Goal: Task Accomplishment & Management: Use online tool/utility

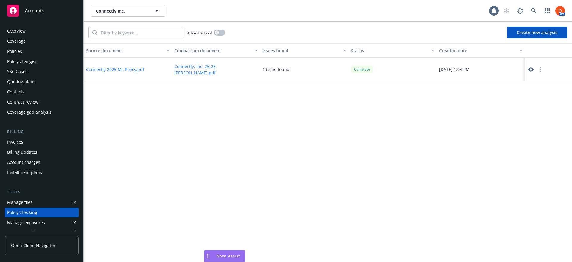
scroll to position [72, 0]
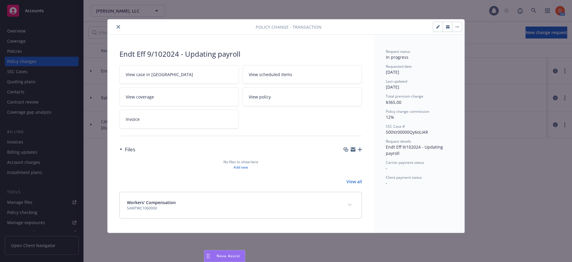
click at [117, 26] on icon "close" at bounding box center [119, 27] width 4 height 4
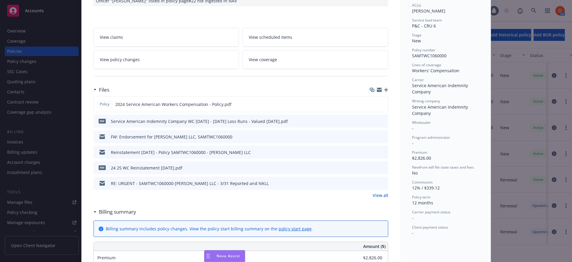
scroll to position [119, 0]
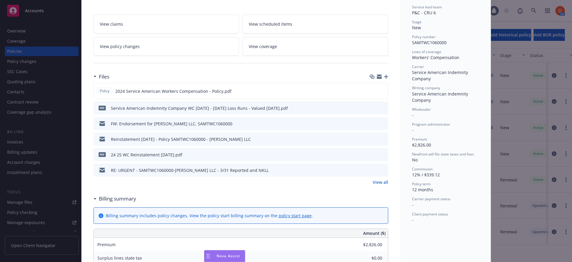
click at [383, 122] on button "preview file" at bounding box center [383, 122] width 7 height 5
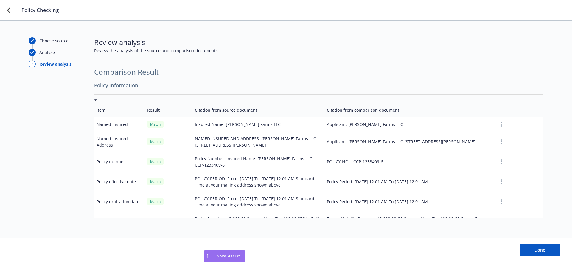
click at [363, 129] on td "Applicant: Giusti Farms LLC" at bounding box center [410, 124] width 171 height 15
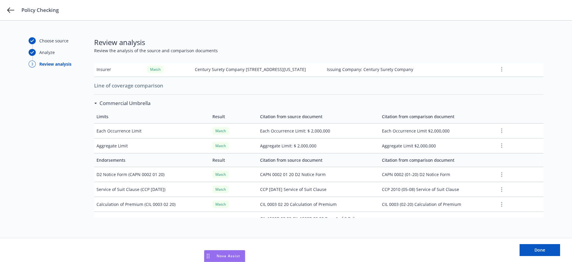
scroll to position [179, 0]
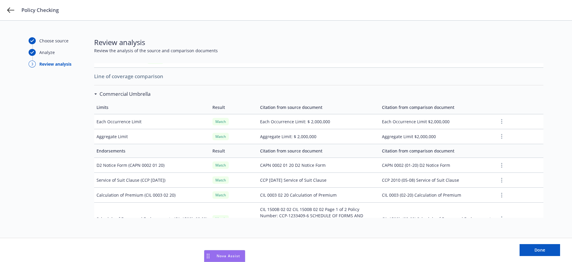
click at [309, 121] on td "Each Occurrence Limit: $ 2,000,000" at bounding box center [319, 121] width 122 height 15
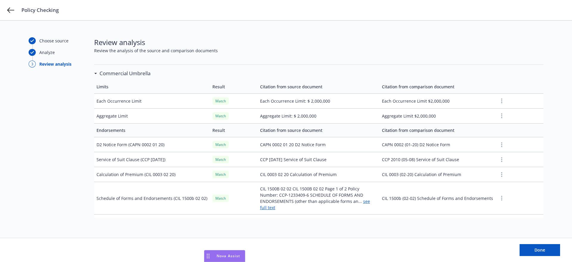
scroll to position [209, 0]
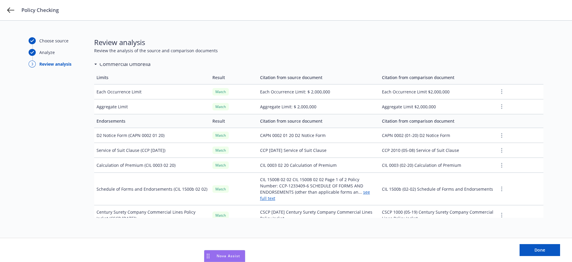
click at [501, 93] on icon "button" at bounding box center [501, 91] width 1 height 5
click at [451, 93] on td "Each Occurrence Limit $2,000,000" at bounding box center [438, 91] width 116 height 15
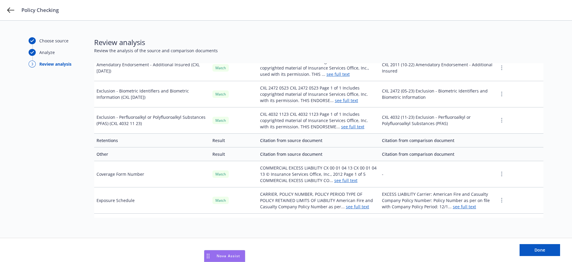
scroll to position [1442, 0]
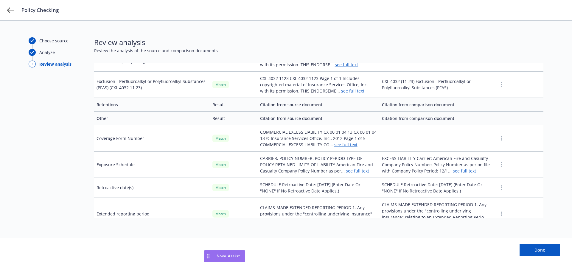
click at [344, 142] on link "see full text" at bounding box center [345, 145] width 23 height 6
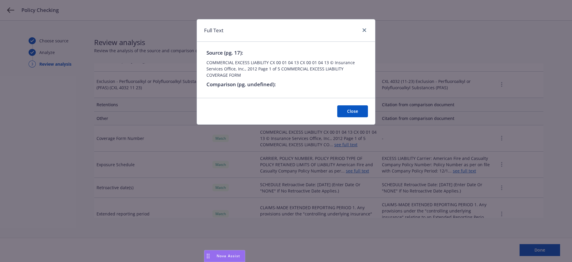
click at [282, 62] on span "COMMERCIAL EXCESS LIABILITY CX 00 01 04 13 CX 00 01 04 13 © Insurance Services …" at bounding box center [286, 68] width 159 height 19
click at [360, 110] on button "Close" at bounding box center [352, 111] width 31 height 12
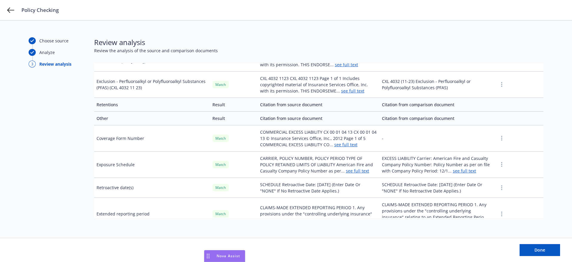
click at [346, 168] on link "see full text" at bounding box center [357, 171] width 23 height 6
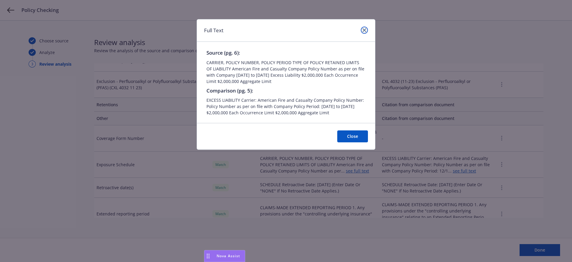
click at [368, 30] on link "close" at bounding box center [364, 30] width 7 height 7
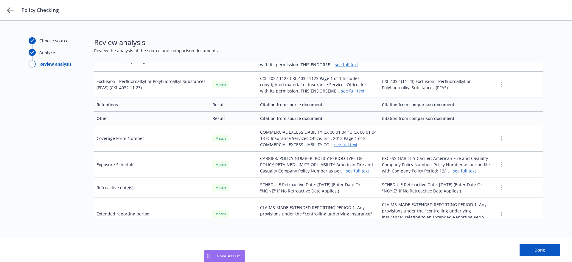
drag, startPoint x: 340, startPoint y: 179, endPoint x: 344, endPoint y: 183, distance: 6.3
click at [344, 183] on td "SCHEDULE Retroactive Date: 12/15/2020 (Enter Date Or "NONE" If No Retroactive D…" at bounding box center [319, 187] width 122 height 20
copy td "(Enter Date Or "NONE" If No Retroactive Date Applies.)"
click at [355, 217] on link "see full text" at bounding box center [355, 220] width 23 height 6
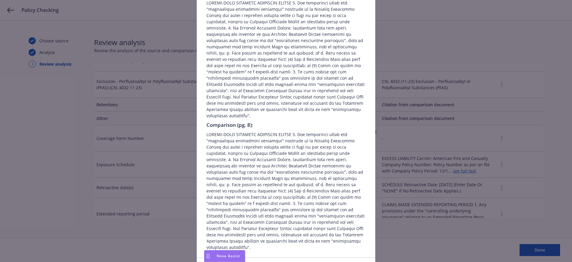
scroll to position [30, 0]
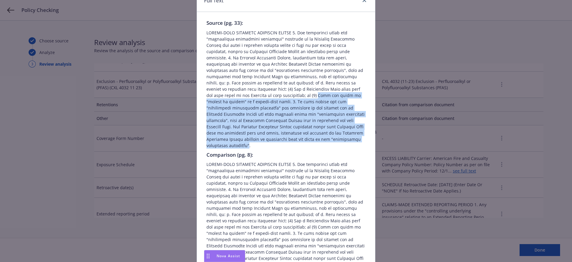
drag, startPoint x: 223, startPoint y: 138, endPoint x: 216, endPoint y: 97, distance: 41.3
click at [216, 97] on span at bounding box center [286, 89] width 159 height 119
click at [266, 103] on span at bounding box center [286, 89] width 159 height 119
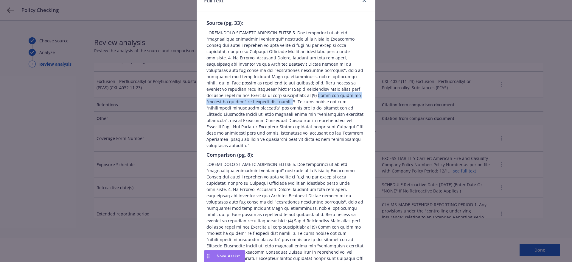
drag, startPoint x: 216, startPoint y: 96, endPoint x: 336, endPoint y: 94, distance: 120.5
click at [336, 94] on span at bounding box center [286, 89] width 159 height 119
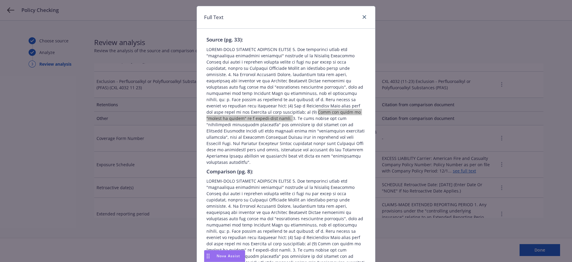
scroll to position [0, 0]
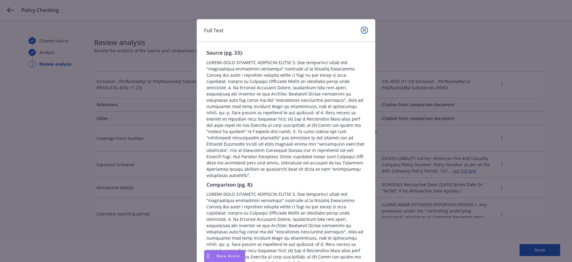
drag, startPoint x: 363, startPoint y: 31, endPoint x: 356, endPoint y: 27, distance: 8.0
click at [363, 31] on icon "close" at bounding box center [365, 30] width 4 height 4
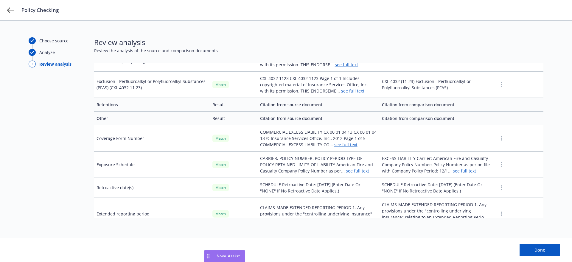
click at [227, 257] on span "Nova Assist" at bounding box center [229, 255] width 24 height 5
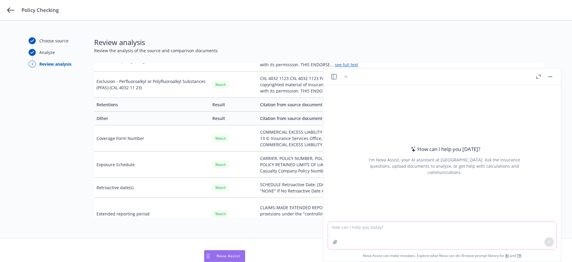
click at [363, 232] on textarea at bounding box center [442, 235] width 228 height 27
click at [550, 73] on header at bounding box center [442, 76] width 238 height 17
click at [552, 77] on button "button" at bounding box center [550, 76] width 7 height 7
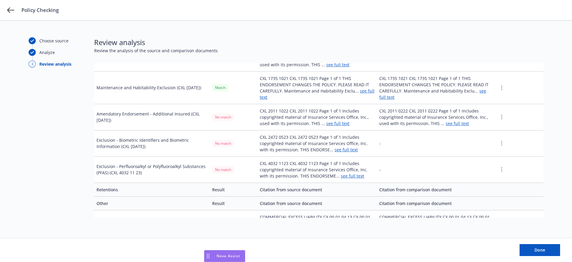
scroll to position [1412, 0]
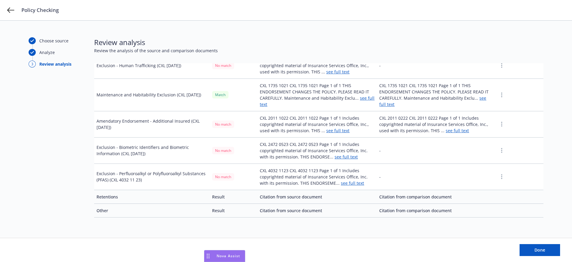
click at [337, 154] on link "see full text" at bounding box center [346, 157] width 23 height 6
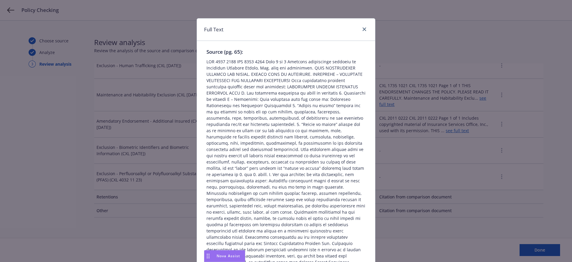
scroll to position [0, 0]
click at [365, 32] on link "close" at bounding box center [364, 30] width 7 height 7
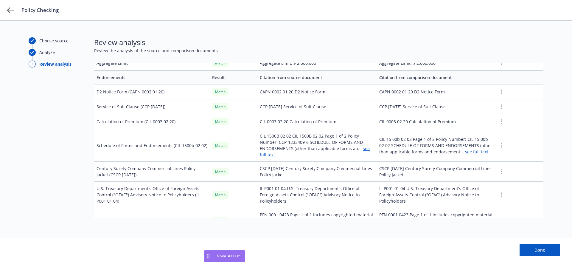
scroll to position [250, 0]
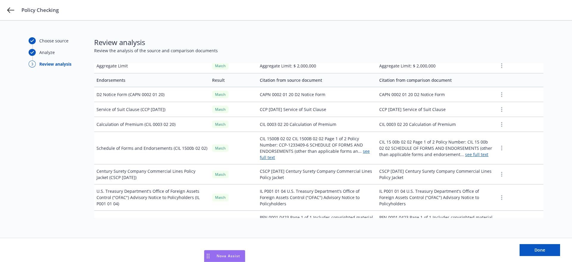
click at [368, 151] on link "see full text" at bounding box center [315, 154] width 110 height 12
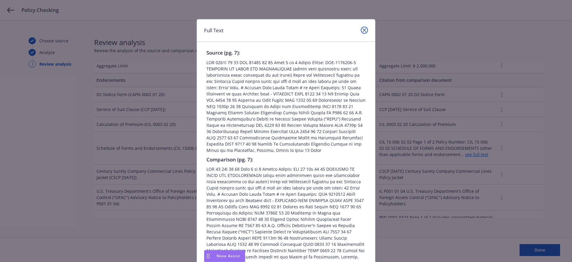
click at [363, 30] on icon "close" at bounding box center [365, 30] width 4 height 4
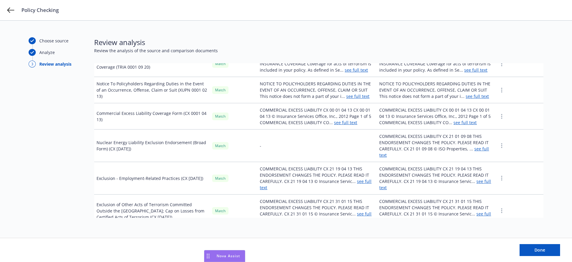
scroll to position [518, 0]
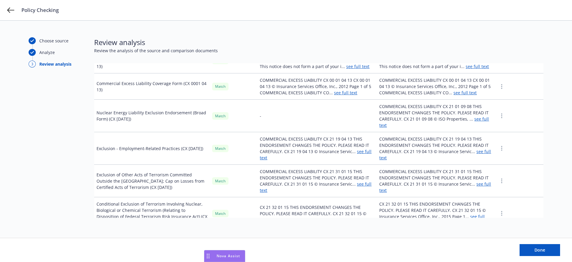
click at [479, 118] on link "see full text" at bounding box center [435, 122] width 110 height 12
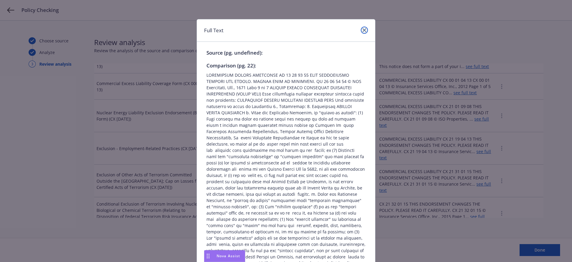
click at [363, 32] on icon "close" at bounding box center [365, 30] width 4 height 4
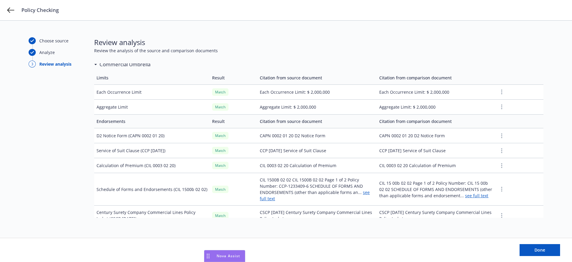
scroll to position [209, 0]
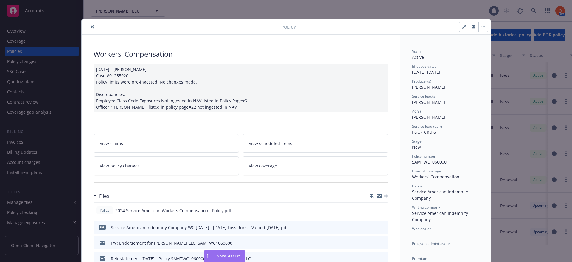
scroll to position [18, 0]
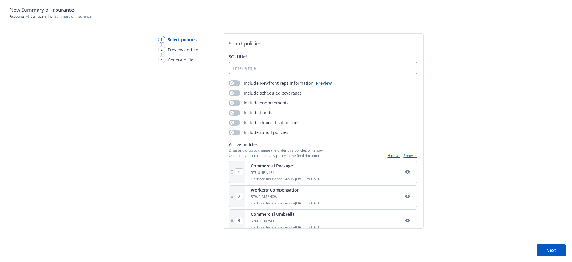
click at [265, 69] on input "SOI title*" at bounding box center [323, 67] width 188 height 11
type input "Test"
click at [383, 106] on div "Include endorsements" at bounding box center [323, 103] width 189 height 6
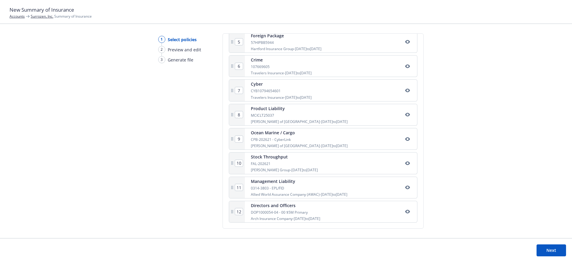
scroll to position [227, 0]
click at [561, 256] on button "Next" at bounding box center [552, 250] width 30 height 12
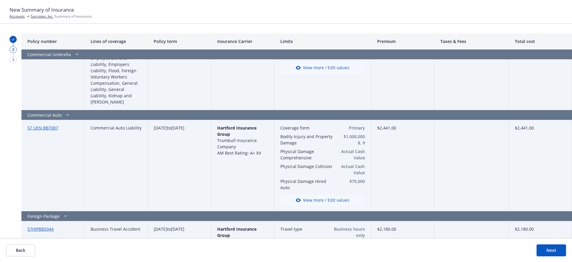
scroll to position [447, 0]
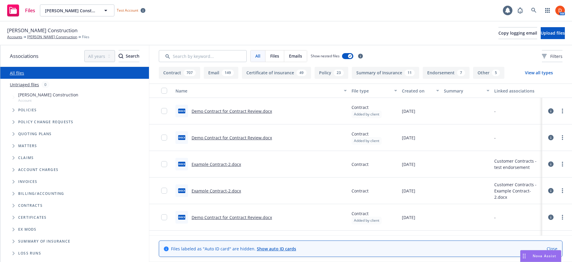
click at [328, 76] on button "Policy 23" at bounding box center [332, 73] width 34 height 12
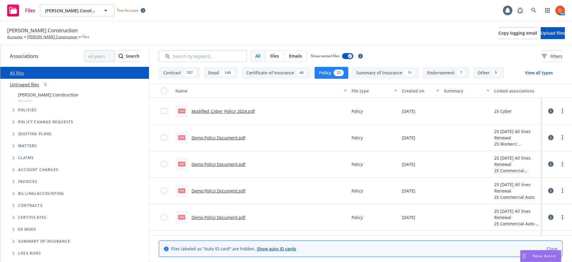
click at [549, 110] on icon at bounding box center [551, 110] width 5 height 5
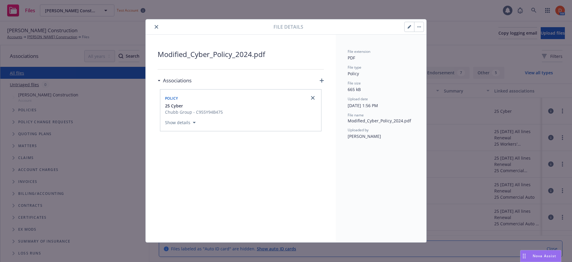
click at [155, 26] on icon "close" at bounding box center [157, 27] width 4 height 4
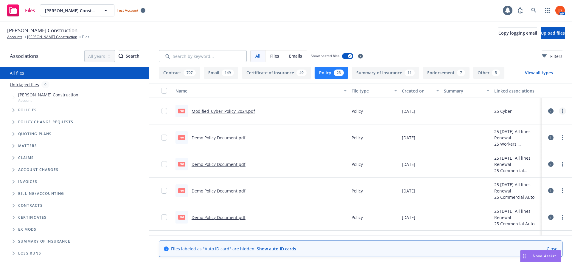
click at [560, 111] on link "more" at bounding box center [562, 110] width 7 height 7
click at [186, 114] on div "pdf" at bounding box center [182, 111] width 13 height 13
click at [216, 114] on div "Modified_Cyber_Policy_2024.pdf" at bounding box center [224, 111] width 64 height 6
click at [217, 112] on link "Modified_Cyber_Policy_2024.pdf" at bounding box center [224, 111] width 64 height 6
click at [560, 111] on link "more" at bounding box center [562, 110] width 7 height 7
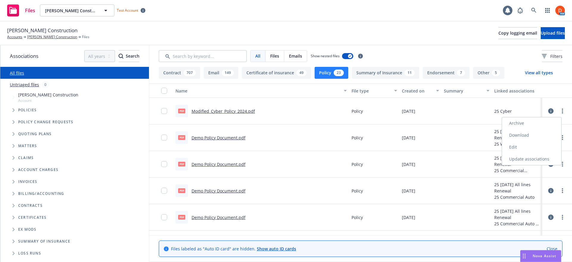
click at [533, 126] on link "Archive" at bounding box center [531, 123] width 59 height 12
